Goal: Information Seeking & Learning: Compare options

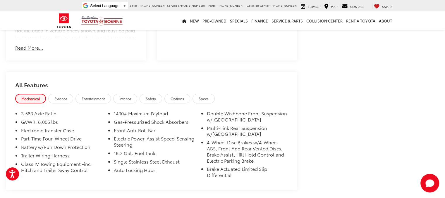
scroll to position [436, 0]
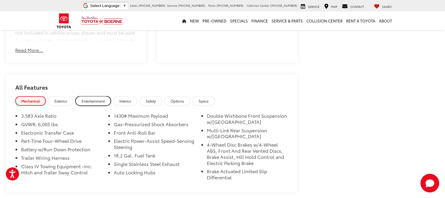
click at [86, 99] on span "Entertainment" at bounding box center [93, 101] width 23 height 5
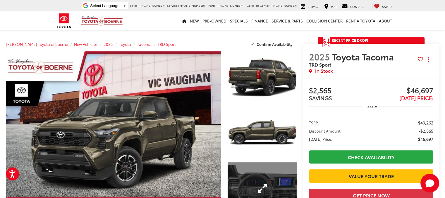
scroll to position [0, 0]
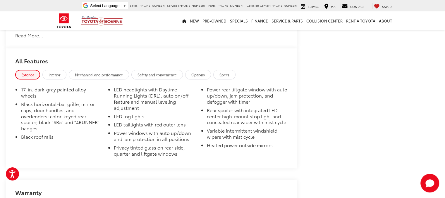
scroll to position [585, 0]
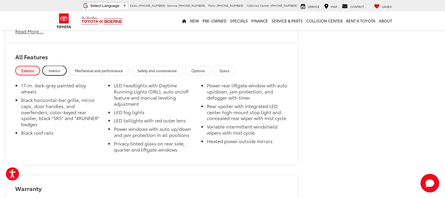
click at [54, 68] on span "Interior" at bounding box center [55, 70] width 12 height 5
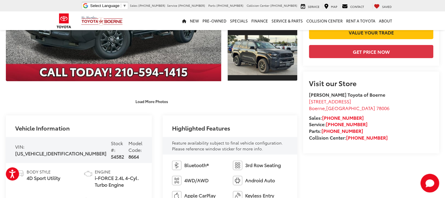
scroll to position [0, 0]
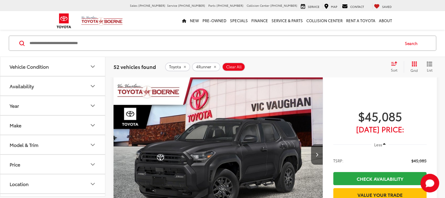
scroll to position [44, 0]
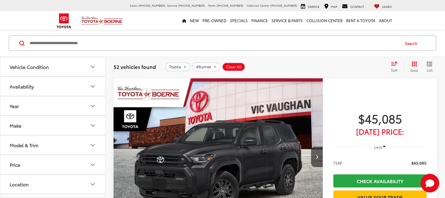
click at [132, 45] on input "Search by Make, Model, or Keyword" at bounding box center [214, 43] width 370 height 14
type input "*****"
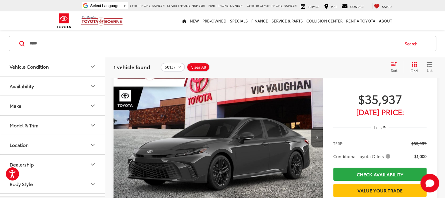
scroll to position [50, 0]
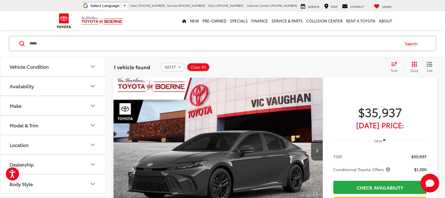
click at [157, 123] on img "2026 Toyota Camry SE 0" at bounding box center [218, 150] width 210 height 157
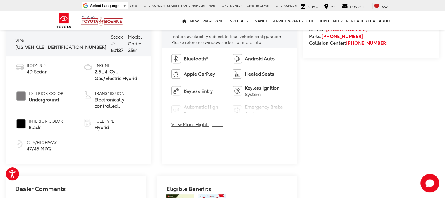
scroll to position [234, 0]
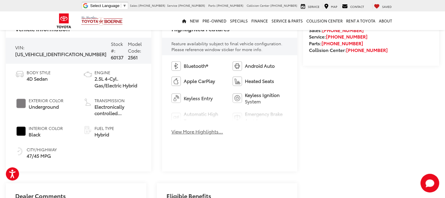
click at [180, 134] on button "View More Highlights..." at bounding box center [196, 131] width 51 height 7
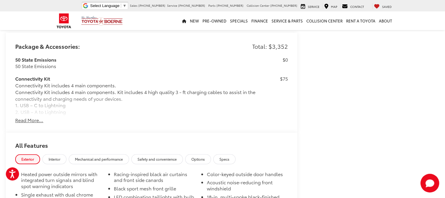
scroll to position [527, 0]
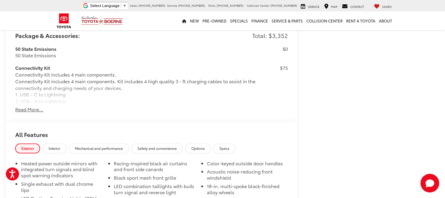
click at [25, 111] on button "Read More..." at bounding box center [29, 109] width 28 height 7
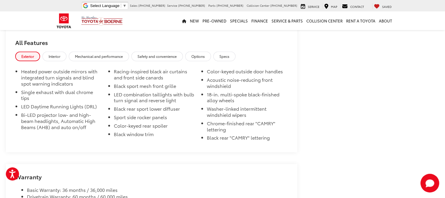
scroll to position [1040, 0]
click at [54, 54] on span "Interior" at bounding box center [55, 55] width 12 height 5
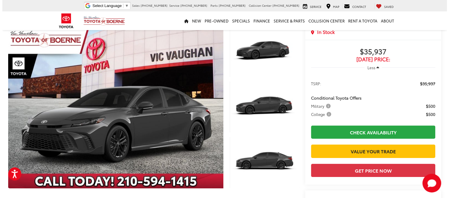
scroll to position [0, 0]
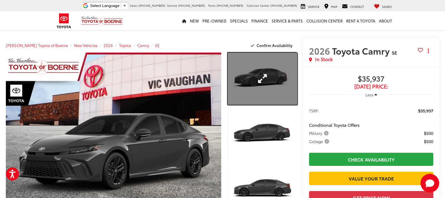
click at [260, 80] on link "Expand Photo 1" at bounding box center [263, 79] width 70 height 52
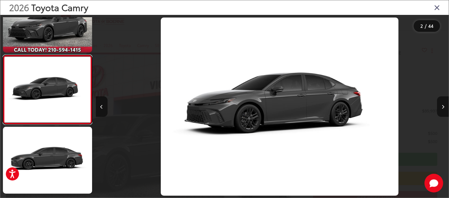
scroll to position [0, 353]
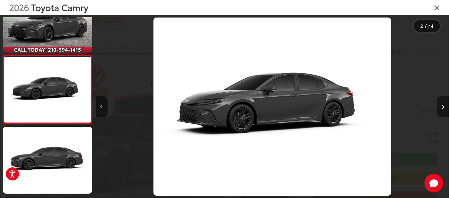
click at [442, 106] on icon "Next image" at bounding box center [443, 107] width 3 height 4
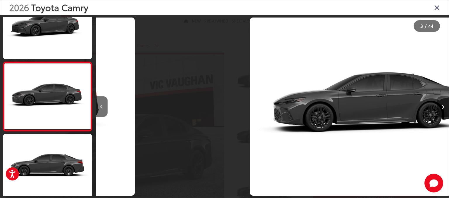
scroll to position [101, 0]
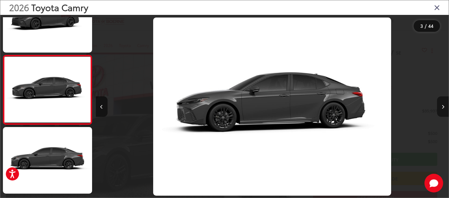
click at [442, 106] on icon "Next image" at bounding box center [443, 107] width 3 height 4
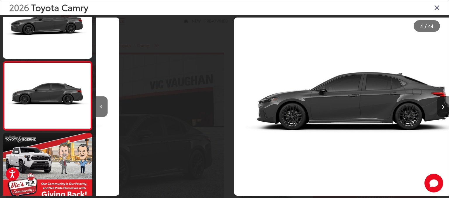
scroll to position [170, 0]
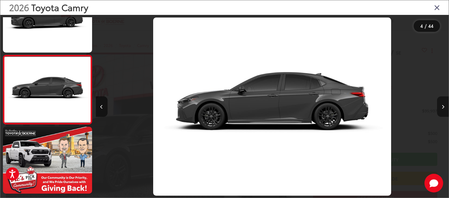
click at [442, 106] on icon "Next image" at bounding box center [443, 107] width 3 height 4
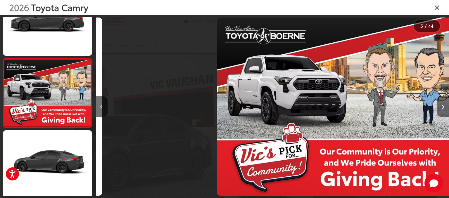
scroll to position [240, 0]
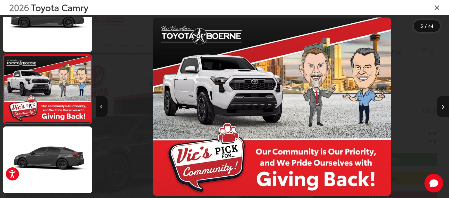
click at [442, 106] on icon "Next image" at bounding box center [443, 107] width 3 height 4
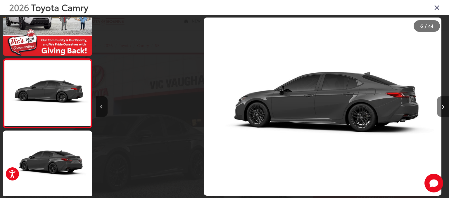
scroll to position [309, 0]
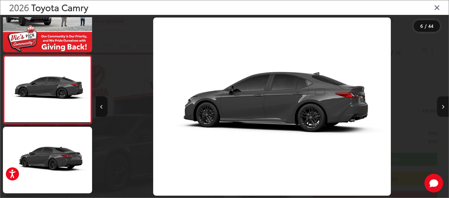
click at [442, 106] on icon "Next image" at bounding box center [443, 107] width 3 height 4
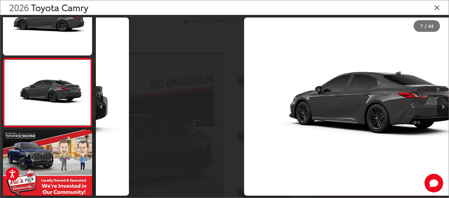
scroll to position [378, 0]
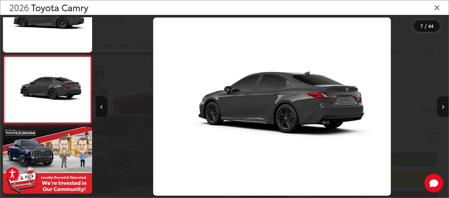
click at [442, 106] on icon "Next image" at bounding box center [443, 107] width 3 height 4
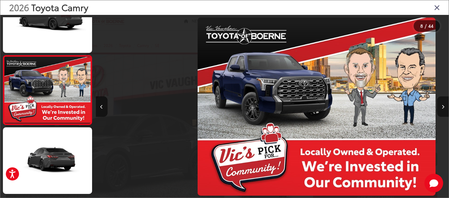
scroll to position [447, 0]
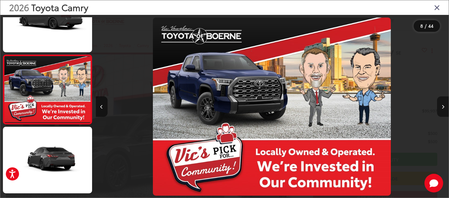
click at [442, 106] on icon "Next image" at bounding box center [443, 107] width 3 height 4
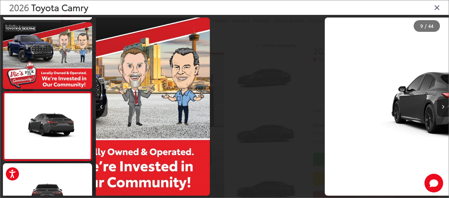
scroll to position [0, 0]
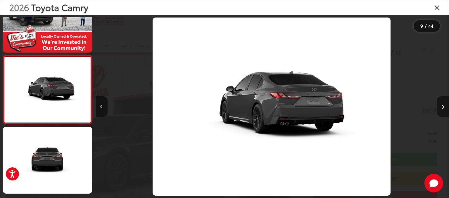
click at [442, 106] on icon "Next image" at bounding box center [443, 107] width 3 height 4
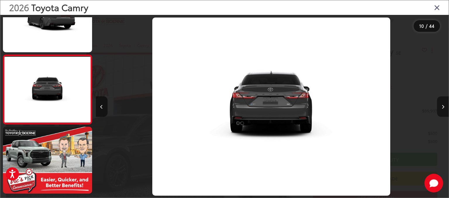
click at [442, 106] on icon "Next image" at bounding box center [443, 107] width 3 height 4
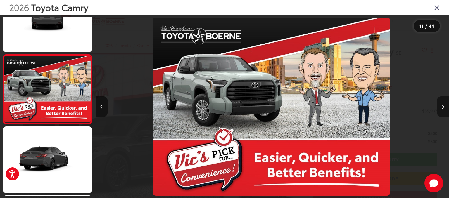
click at [442, 106] on icon "Next image" at bounding box center [443, 107] width 3 height 4
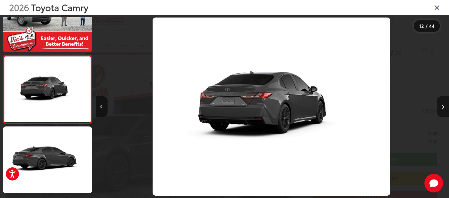
click at [442, 106] on icon "Next image" at bounding box center [443, 107] width 3 height 4
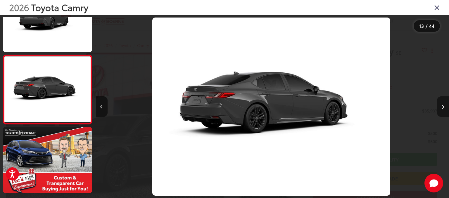
click at [442, 106] on icon "Next image" at bounding box center [443, 107] width 3 height 4
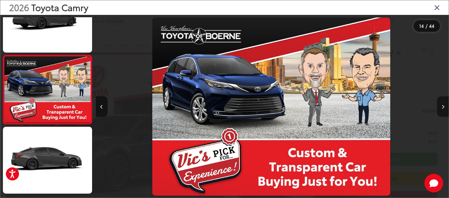
click at [442, 106] on icon "Next image" at bounding box center [443, 107] width 3 height 4
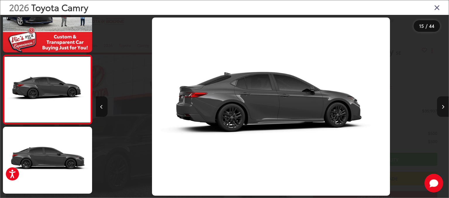
click at [442, 106] on icon "Next image" at bounding box center [443, 107] width 3 height 4
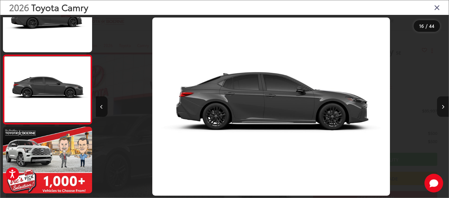
click at [442, 106] on icon "Next image" at bounding box center [443, 107] width 3 height 4
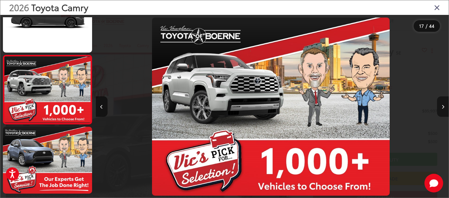
click at [442, 106] on icon "Next image" at bounding box center [443, 107] width 3 height 4
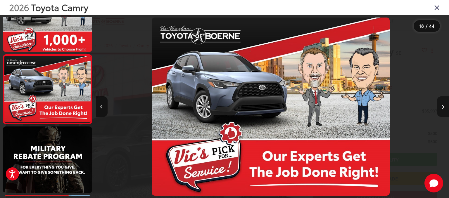
click at [442, 106] on icon "Next image" at bounding box center [443, 107] width 3 height 4
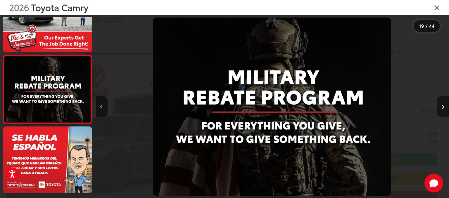
click at [442, 106] on icon "Next image" at bounding box center [443, 107] width 3 height 4
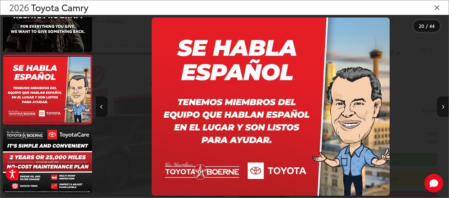
click at [442, 106] on icon "Next image" at bounding box center [443, 107] width 3 height 4
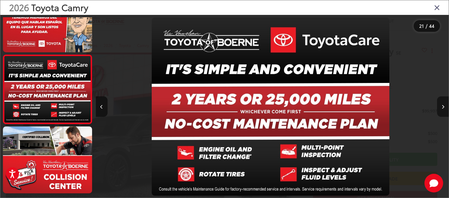
click at [442, 106] on icon "Next image" at bounding box center [443, 107] width 3 height 4
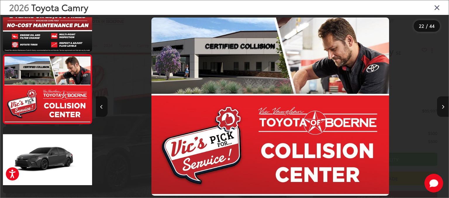
click at [442, 106] on icon "Next image" at bounding box center [443, 107] width 3 height 4
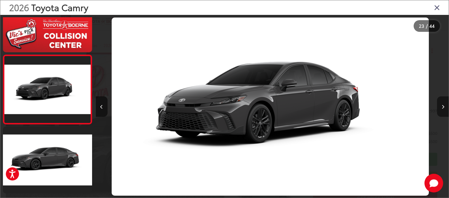
click at [442, 106] on icon "Next image" at bounding box center [443, 107] width 3 height 4
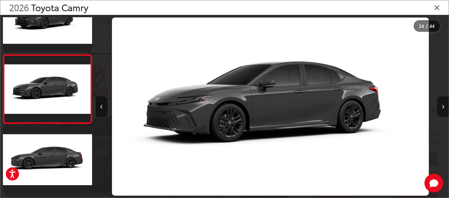
click at [442, 106] on icon "Next image" at bounding box center [443, 107] width 3 height 4
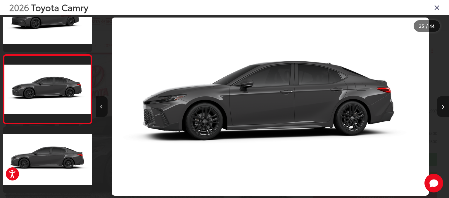
click at [442, 106] on icon "Next image" at bounding box center [443, 107] width 3 height 4
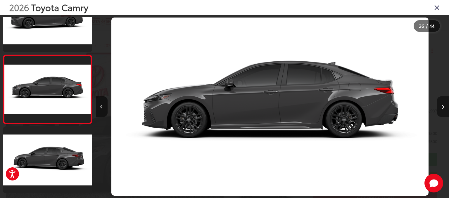
click at [442, 106] on icon "Next image" at bounding box center [443, 107] width 3 height 4
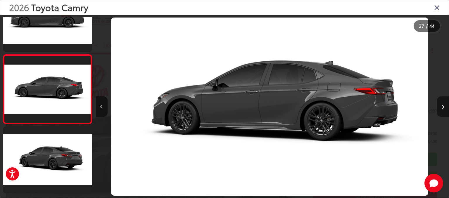
click at [442, 106] on icon "Next image" at bounding box center [443, 107] width 3 height 4
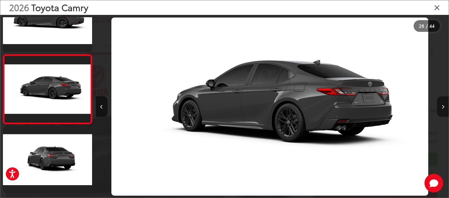
click at [442, 106] on icon "Next image" at bounding box center [443, 107] width 3 height 4
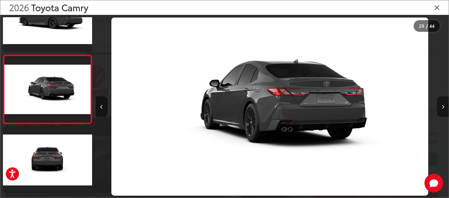
click at [442, 106] on icon "Next image" at bounding box center [443, 107] width 3 height 4
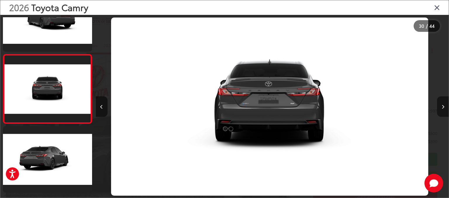
click at [442, 106] on icon "Next image" at bounding box center [443, 107] width 3 height 4
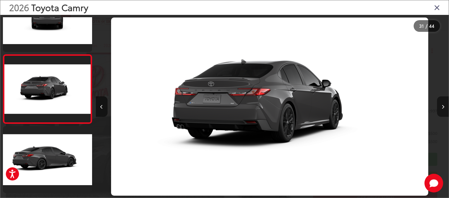
click at [442, 106] on icon "Next image" at bounding box center [443, 107] width 3 height 4
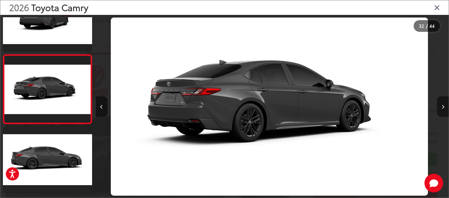
click at [442, 106] on icon "Next image" at bounding box center [443, 107] width 3 height 4
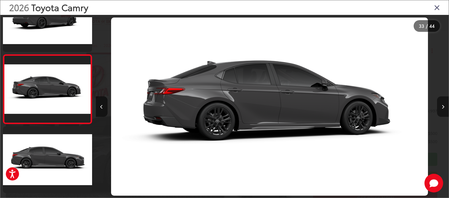
click at [442, 106] on icon "Next image" at bounding box center [443, 107] width 3 height 4
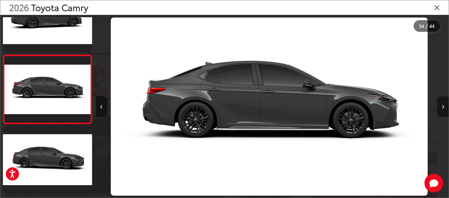
click at [442, 106] on icon "Next image" at bounding box center [443, 107] width 3 height 4
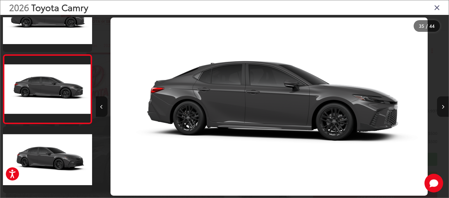
click at [442, 106] on icon "Next image" at bounding box center [443, 107] width 3 height 4
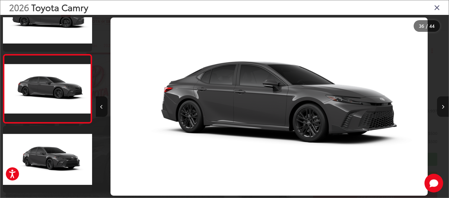
click at [442, 106] on icon "Next image" at bounding box center [443, 107] width 3 height 4
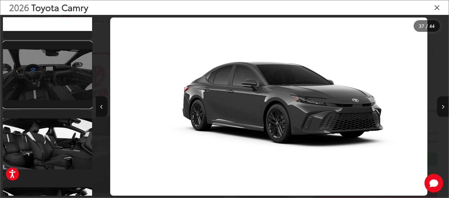
drag, startPoint x: 42, startPoint y: 88, endPoint x: 49, endPoint y: 89, distance: 6.5
click at [42, 88] on link at bounding box center [47, 75] width 89 height 67
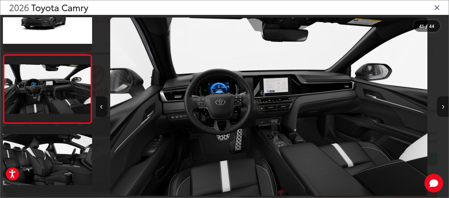
click at [441, 109] on button "Next image" at bounding box center [443, 107] width 12 height 20
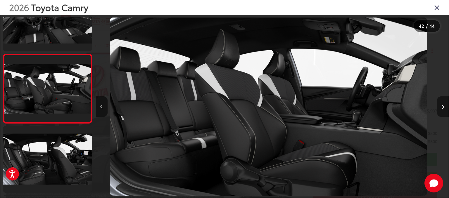
click at [441, 109] on button "Next image" at bounding box center [443, 107] width 12 height 20
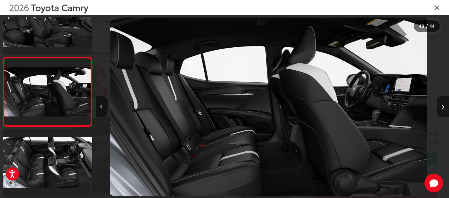
click at [441, 109] on button "Next image" at bounding box center [443, 107] width 12 height 20
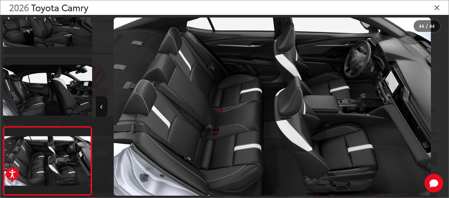
click at [441, 109] on div at bounding box center [405, 107] width 88 height 184
click at [437, 6] on icon "Close gallery" at bounding box center [437, 8] width 6 height 8
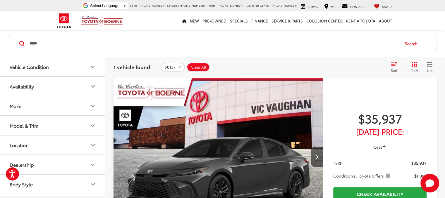
click at [102, 44] on input "*****" at bounding box center [214, 44] width 370 height 14
type input "*"
type input "*****"
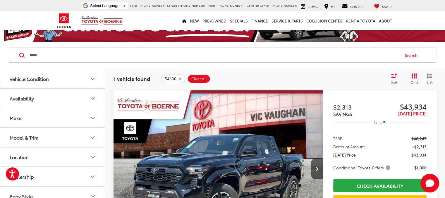
scroll to position [14, 0]
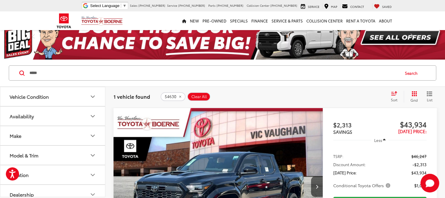
click at [173, 148] on img "2025 Toyota Tacoma TRD Sport 0" at bounding box center [218, 186] width 210 height 157
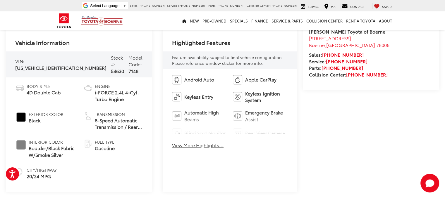
scroll to position [234, 0]
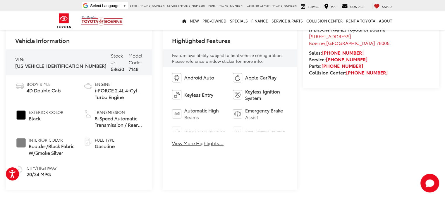
click at [197, 145] on button "View More Highlights..." at bounding box center [197, 143] width 51 height 7
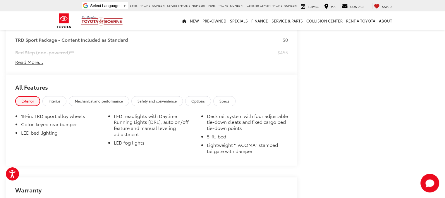
scroll to position [585, 0]
click at [56, 102] on span "Interior" at bounding box center [55, 101] width 12 height 5
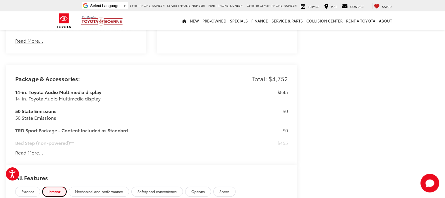
scroll to position [497, 0]
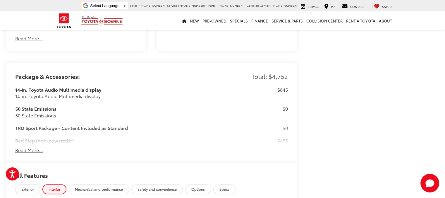
click at [27, 150] on button "Read More..." at bounding box center [29, 150] width 28 height 7
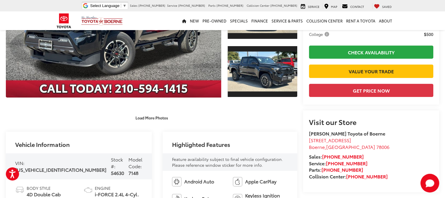
scroll to position [117, 0]
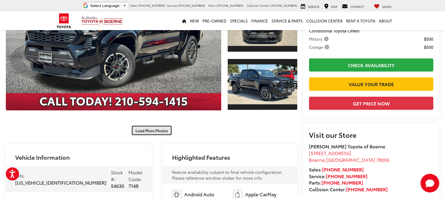
click at [143, 131] on button "Load More Photos" at bounding box center [151, 131] width 41 height 10
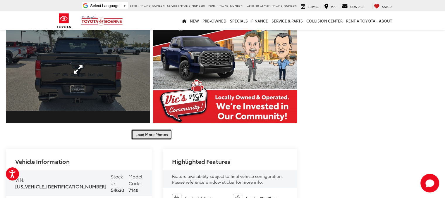
scroll to position [322, 0]
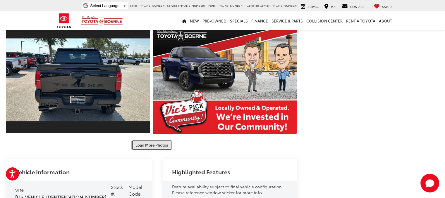
click at [148, 144] on button "Load More Photos" at bounding box center [151, 145] width 41 height 10
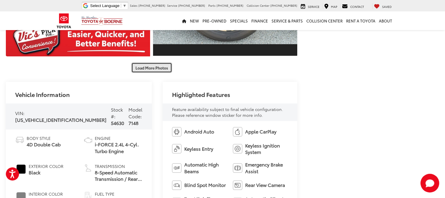
scroll to position [585, 0]
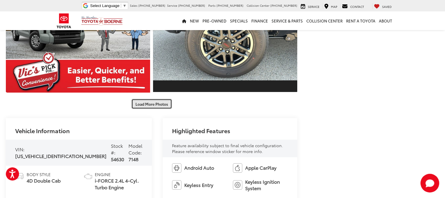
click at [148, 104] on button "Load More Photos" at bounding box center [151, 104] width 41 height 10
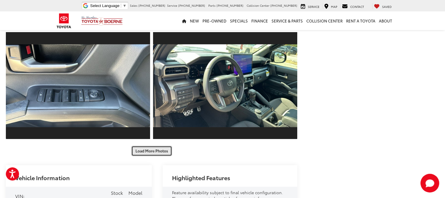
scroll to position [761, 0]
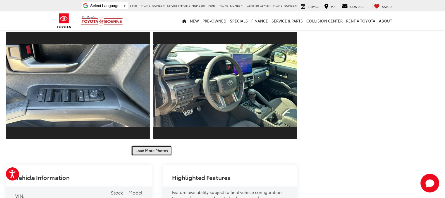
click at [156, 151] on button "Load More Photos" at bounding box center [151, 151] width 41 height 10
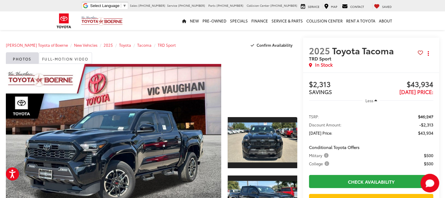
scroll to position [0, 0]
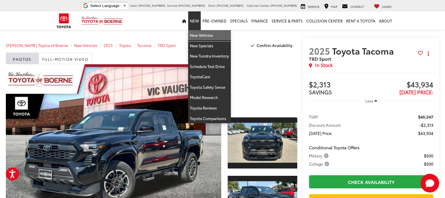
click at [199, 37] on link "New Vehicles" at bounding box center [209, 35] width 43 height 11
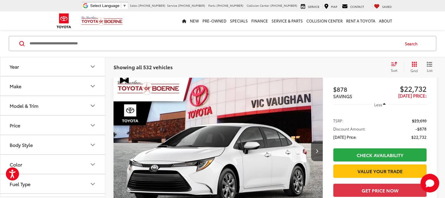
scroll to position [58, 0]
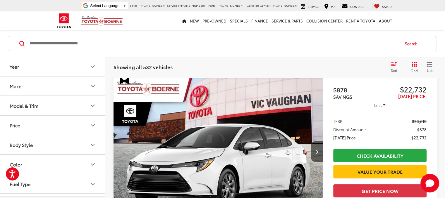
click at [92, 105] on icon "Model & Trim" at bounding box center [92, 105] width 7 height 7
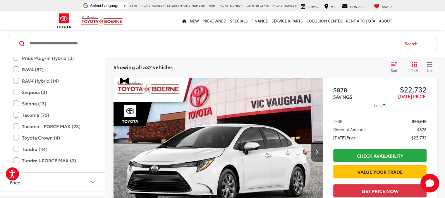
scroll to position [256, 0]
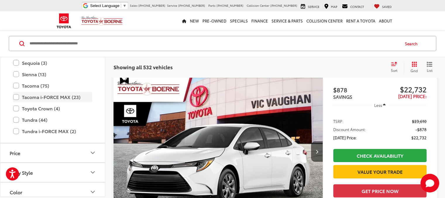
click at [15, 98] on label "Tacoma i-FORCE MAX (23)" at bounding box center [52, 97] width 79 height 10
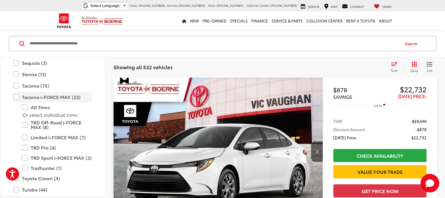
scroll to position [52, 0]
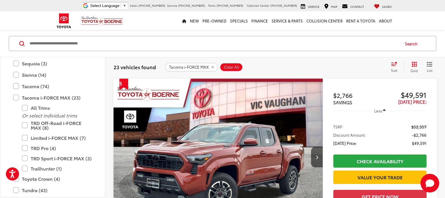
click at [391, 63] on icon "Select sort value" at bounding box center [394, 64] width 6 height 4
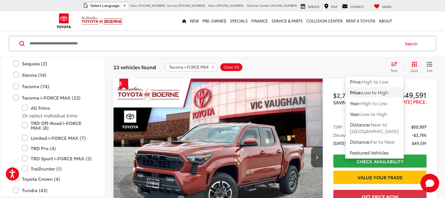
click at [378, 93] on span "Low to High" at bounding box center [375, 92] width 26 height 7
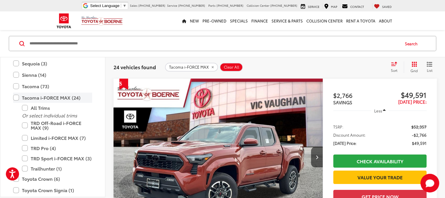
click at [16, 97] on label "Tacoma i-FORCE MAX (24)" at bounding box center [52, 98] width 79 height 10
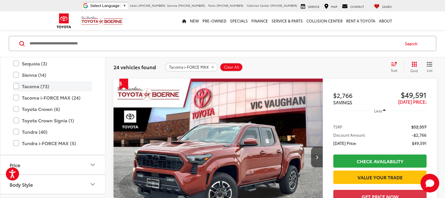
click at [15, 86] on label "Tacoma (73)" at bounding box center [52, 86] width 79 height 10
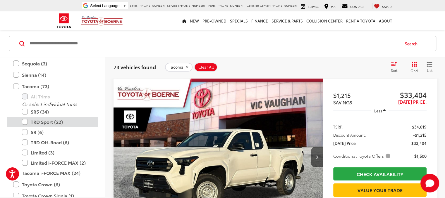
click at [25, 123] on label "TRD Sport (22)" at bounding box center [57, 122] width 70 height 10
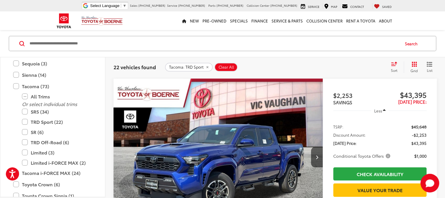
click at [394, 67] on div "Sort" at bounding box center [396, 67] width 16 height 12
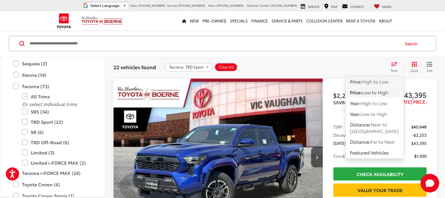
click at [373, 82] on span "High to Low" at bounding box center [375, 81] width 26 height 7
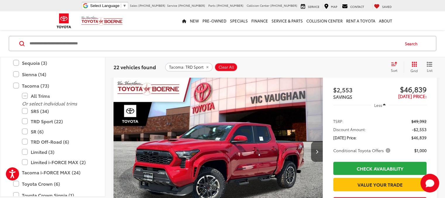
scroll to position [59, 0]
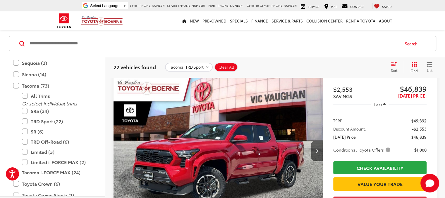
click at [393, 65] on icon "Select sort value" at bounding box center [394, 64] width 6 height 4
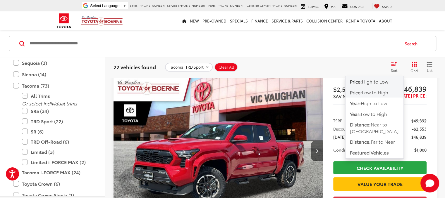
click at [379, 93] on span "Low to High" at bounding box center [375, 92] width 26 height 7
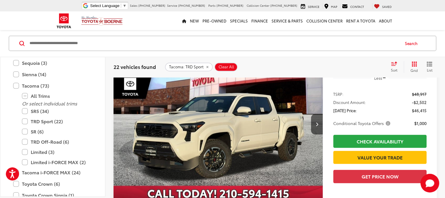
scroll to position [901, 0]
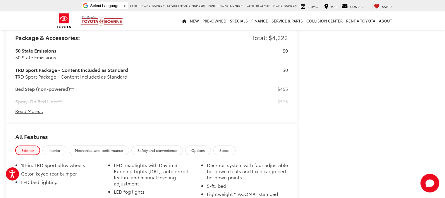
scroll to position [509, 0]
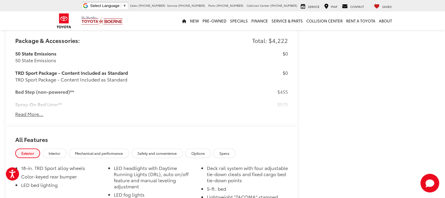
click at [36, 111] on button "Read More..." at bounding box center [29, 114] width 28 height 7
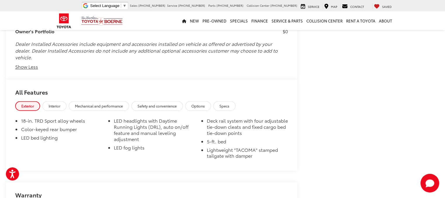
scroll to position [872, 0]
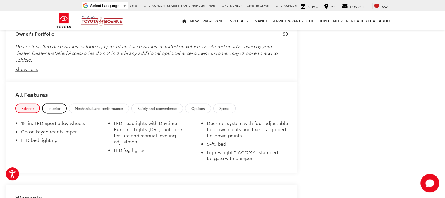
click at [53, 106] on span "Interior" at bounding box center [55, 108] width 12 height 5
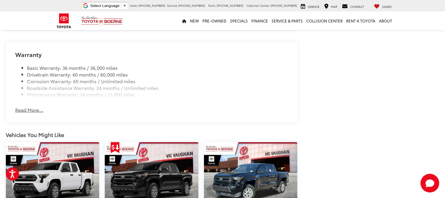
scroll to position [1048, 0]
